Goal: Transaction & Acquisition: Purchase product/service

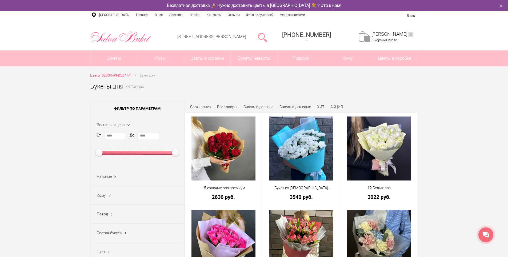
click at [266, 34] on div at bounding box center [263, 37] width 14 height 11
click at [267, 34] on link at bounding box center [262, 37] width 9 height 11
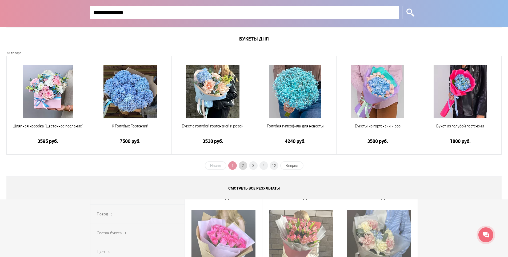
type input "**********"
click at [246, 166] on span "2" at bounding box center [243, 165] width 9 height 9
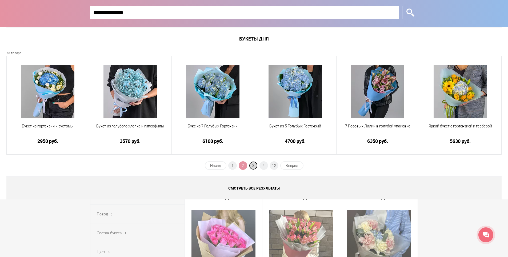
click at [251, 165] on span "3" at bounding box center [253, 165] width 9 height 9
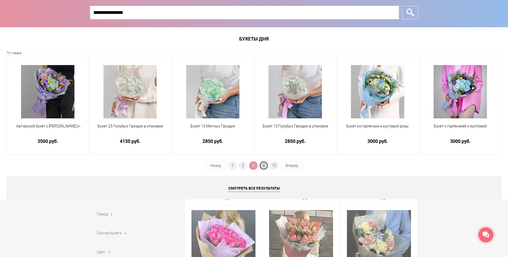
click at [263, 166] on span "4" at bounding box center [263, 165] width 9 height 9
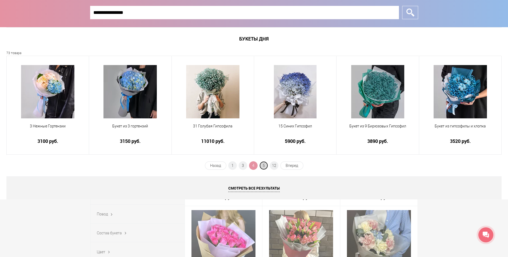
click at [265, 166] on span "5" at bounding box center [263, 165] width 9 height 9
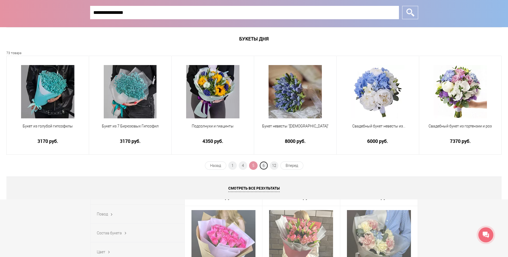
click at [265, 166] on span "6" at bounding box center [263, 165] width 9 height 9
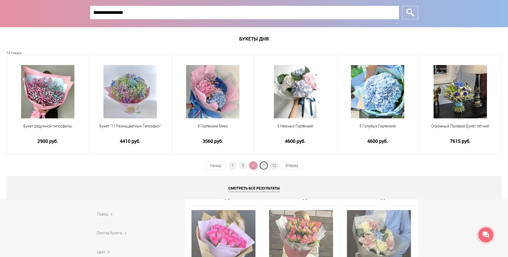
click at [265, 166] on span "7" at bounding box center [263, 165] width 9 height 9
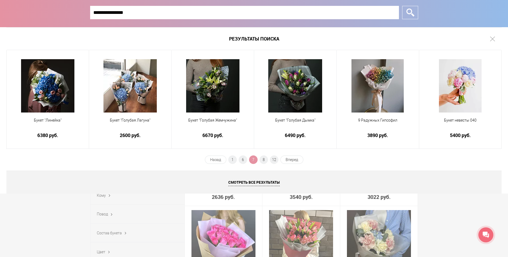
click at [265, 166] on ul "Назад 1 6 7 8 12 Вперед" at bounding box center [254, 161] width 100 height 13
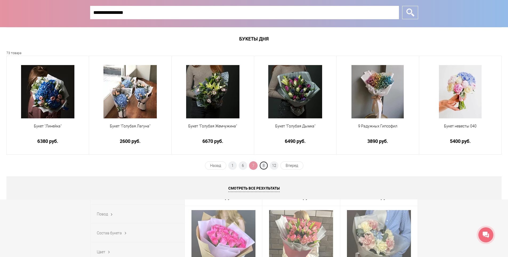
click at [265, 166] on span "8" at bounding box center [263, 165] width 9 height 9
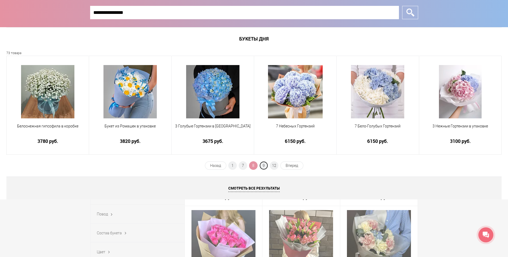
click at [265, 166] on span "9" at bounding box center [263, 165] width 9 height 9
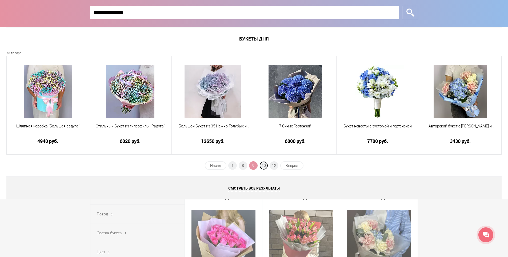
click at [265, 166] on span "10" at bounding box center [263, 165] width 9 height 9
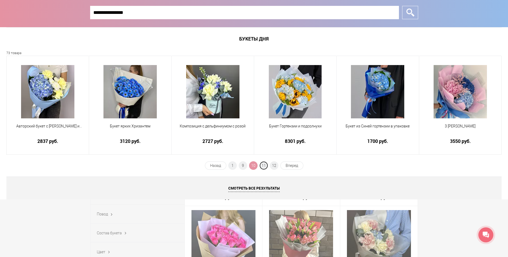
click at [265, 166] on span "11" at bounding box center [263, 165] width 9 height 9
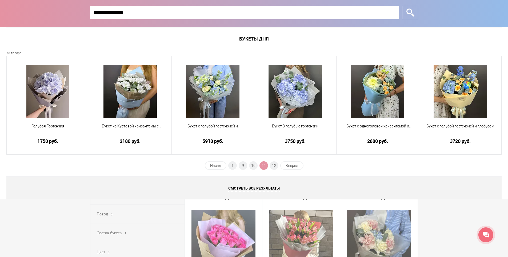
click at [265, 166] on span "11" at bounding box center [263, 165] width 9 height 9
click at [272, 165] on span "12" at bounding box center [274, 165] width 9 height 9
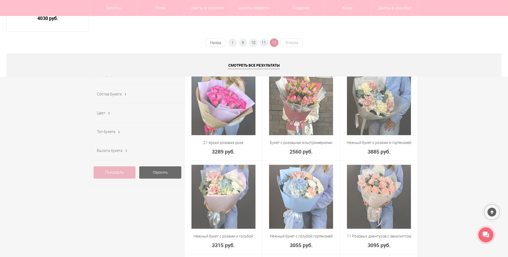
scroll to position [133, 0]
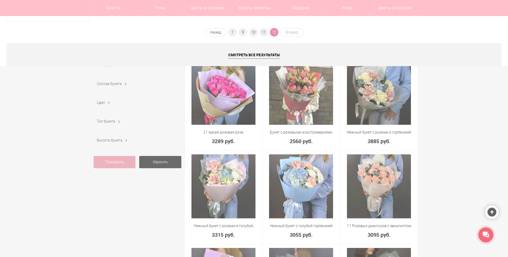
click at [468, 175] on div at bounding box center [254, 128] width 508 height 257
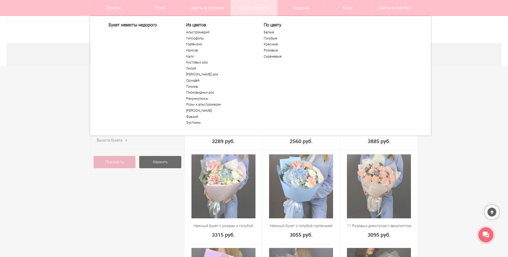
scroll to position [0, 0]
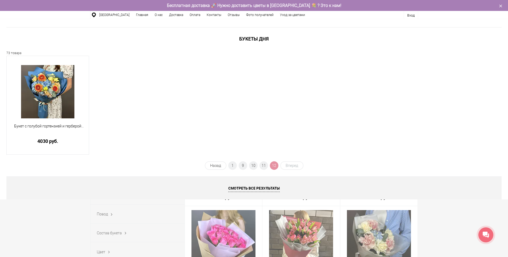
click at [501, 4] on div at bounding box center [254, 128] width 508 height 257
click at [495, 6] on div at bounding box center [254, 128] width 508 height 257
click at [500, 6] on div at bounding box center [254, 128] width 508 height 257
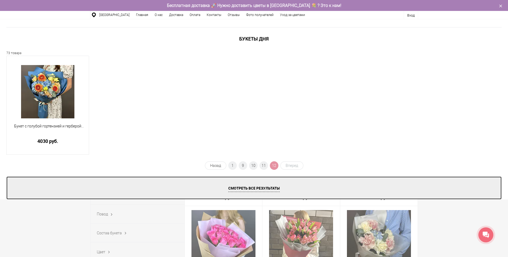
click at [247, 185] on link "Смотреть все результаты" at bounding box center [253, 188] width 495 height 23
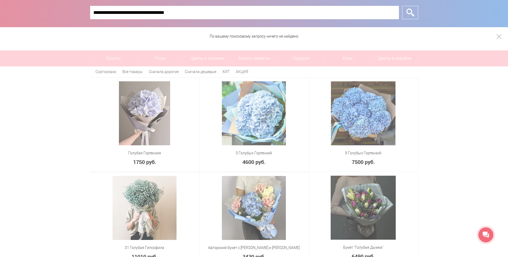
type input "**********"
click at [409, 10] on input "*" at bounding box center [410, 12] width 16 height 13
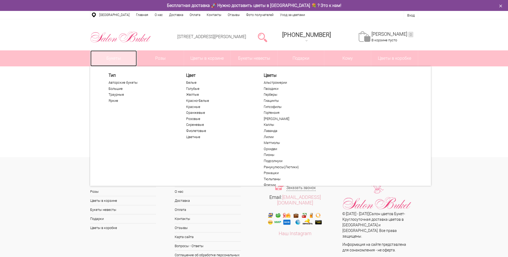
click at [119, 57] on link "Букеты" at bounding box center [113, 58] width 47 height 16
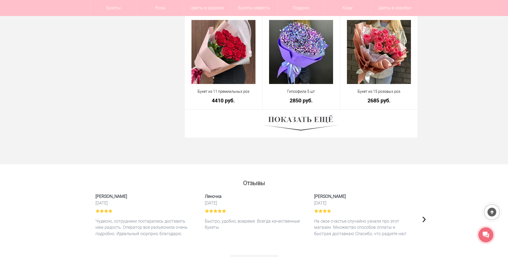
scroll to position [1493, 0]
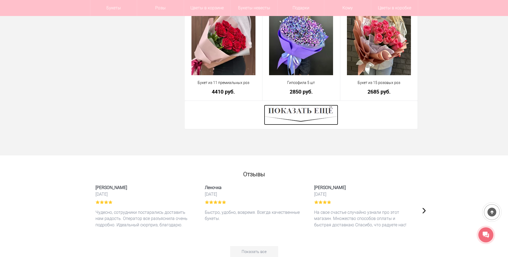
drag, startPoint x: 311, startPoint y: 117, endPoint x: 309, endPoint y: 113, distance: 3.8
click at [311, 116] on img at bounding box center [301, 115] width 74 height 20
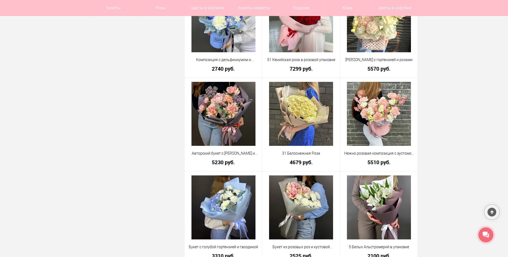
scroll to position [2507, 0]
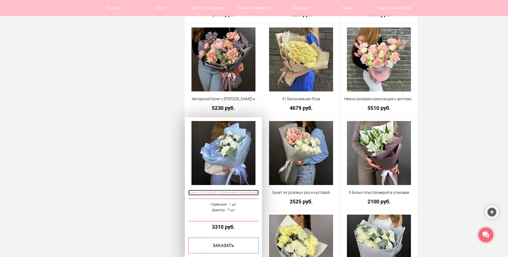
click at [215, 194] on span "Букет с голубой гортензией и гвоздикой" at bounding box center [223, 193] width 71 height 6
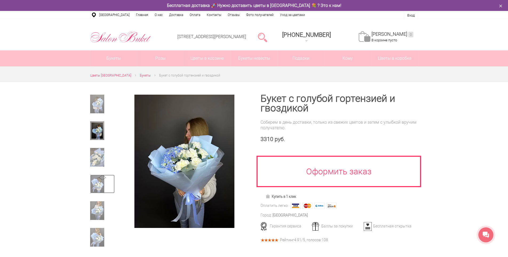
click at [96, 186] on img at bounding box center [97, 184] width 14 height 19
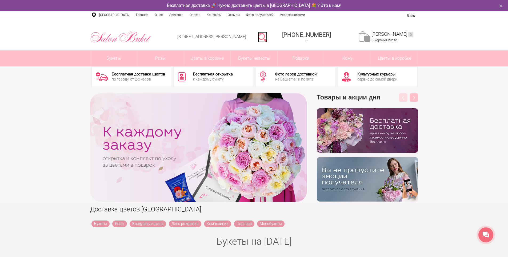
click at [267, 39] on link at bounding box center [262, 37] width 9 height 11
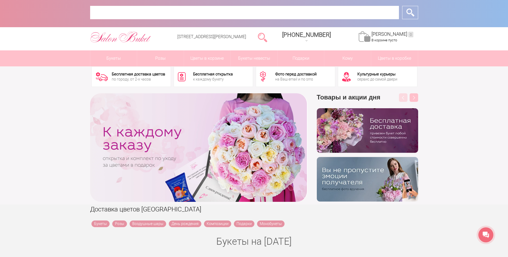
paste input "**********"
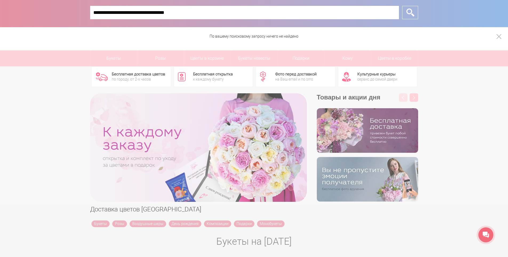
type input "**********"
click at [495, 37] on div "По вашему поисковому запросу ничего не найдено" at bounding box center [254, 36] width 508 height 18
click at [497, 37] on link at bounding box center [499, 36] width 5 height 5
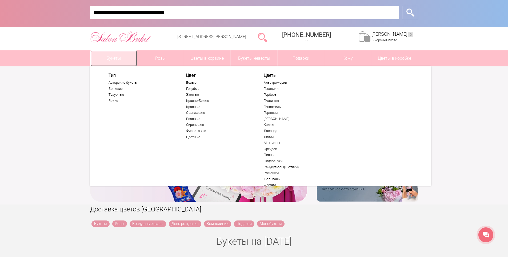
click at [128, 56] on link "Букеты" at bounding box center [113, 58] width 47 height 16
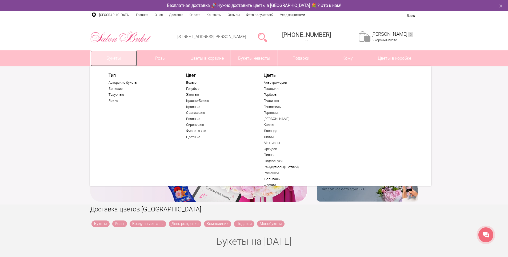
click at [115, 55] on link "Букеты" at bounding box center [113, 58] width 47 height 16
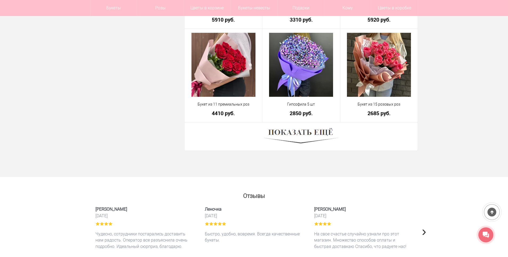
scroll to position [1520, 0]
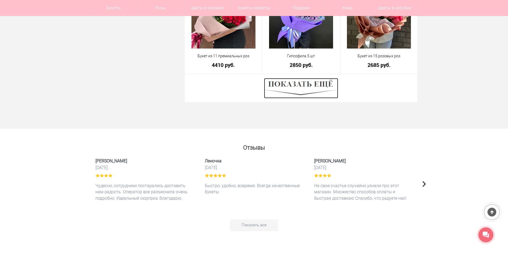
click at [301, 84] on img at bounding box center [301, 88] width 74 height 20
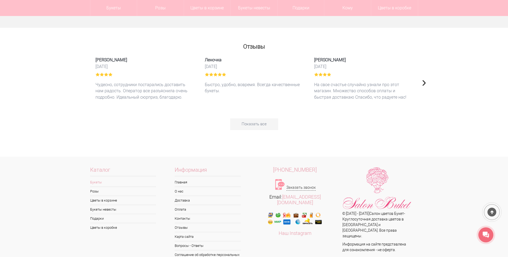
scroll to position [3120, 0]
